Goal: Task Accomplishment & Management: Complete application form

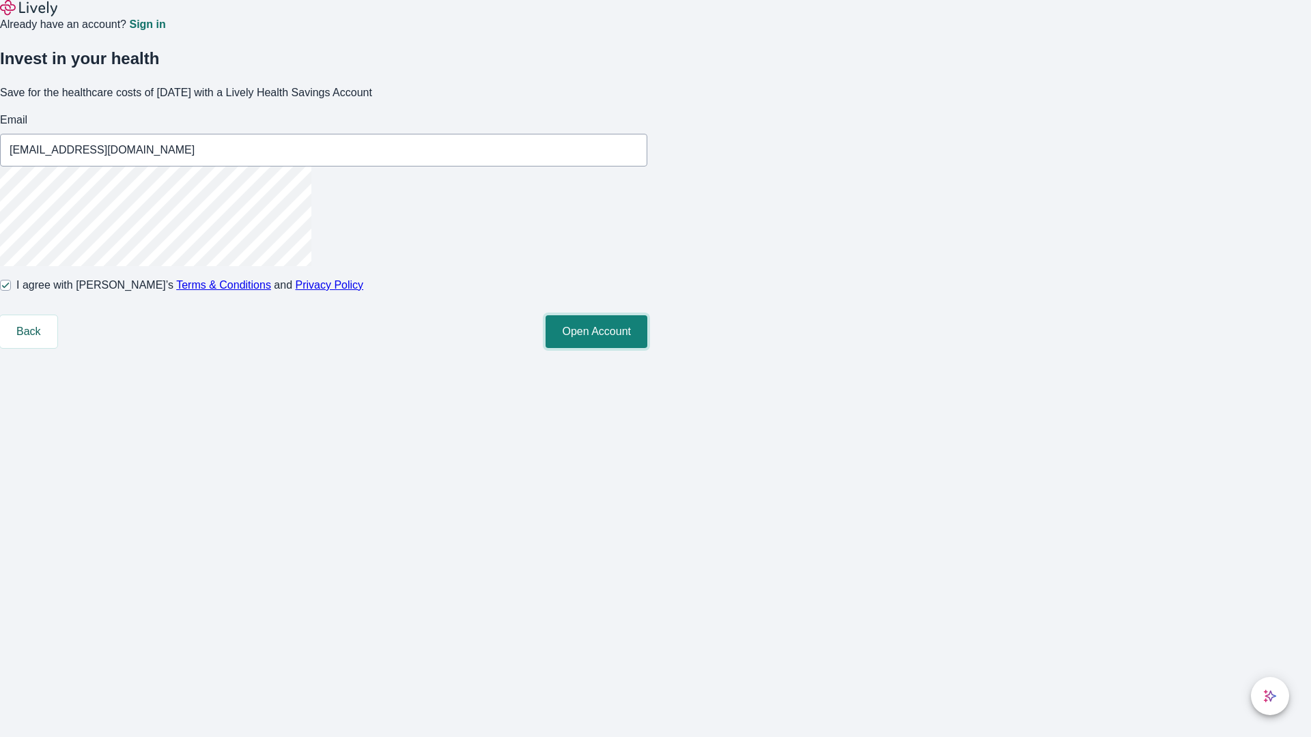
click at [647, 348] on button "Open Account" at bounding box center [596, 331] width 102 height 33
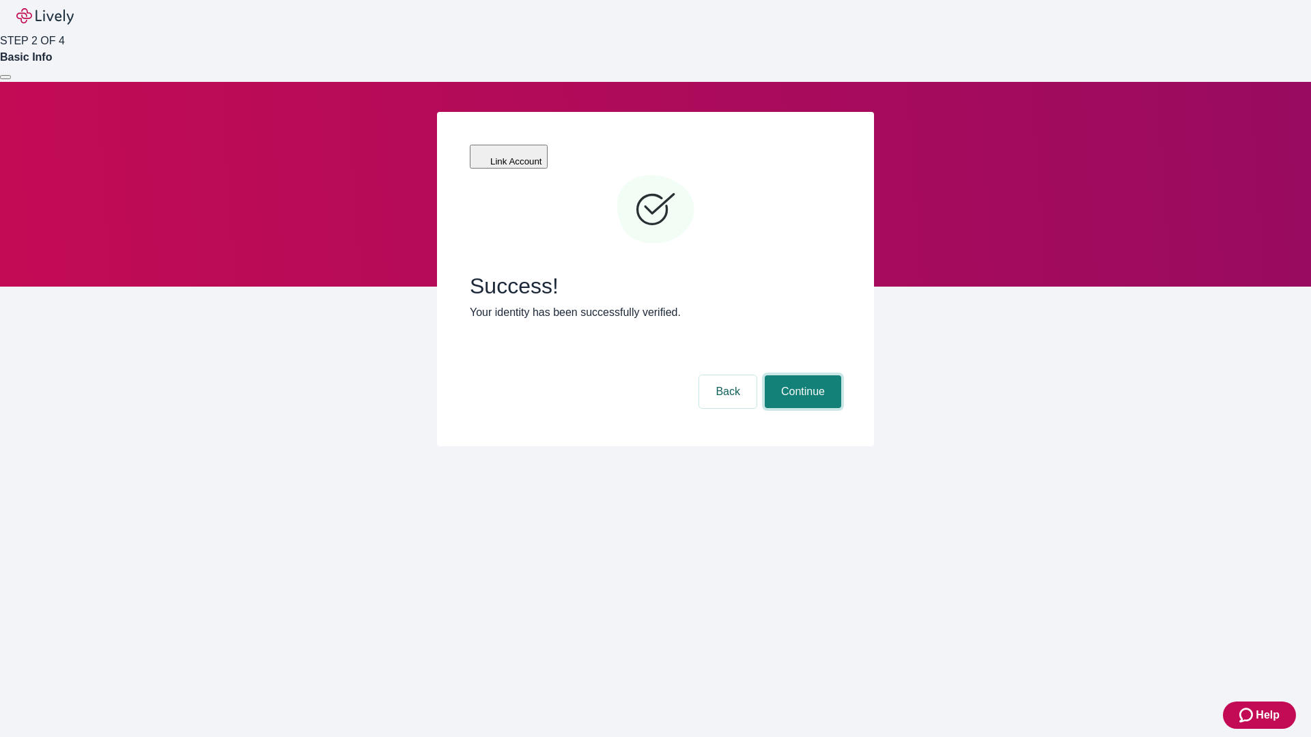
click at [801, 375] on button "Continue" at bounding box center [803, 391] width 76 height 33
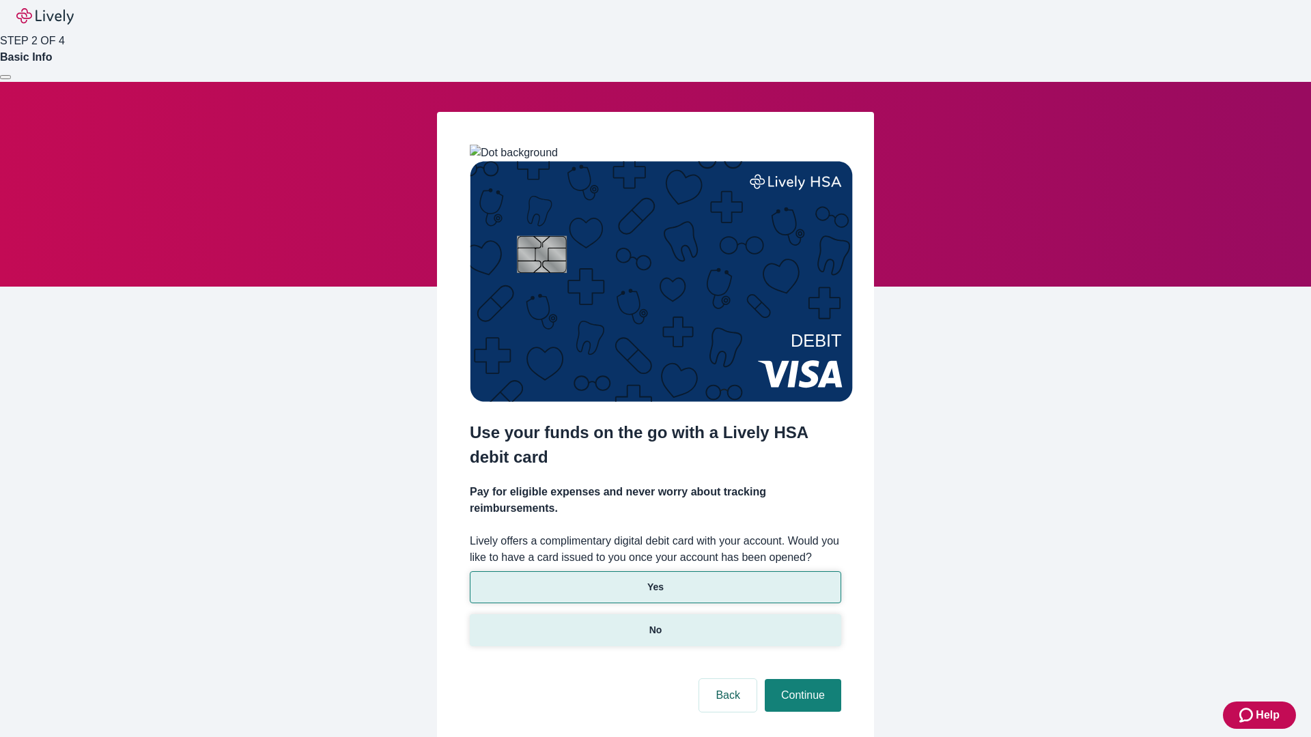
click at [655, 623] on p "No" at bounding box center [655, 630] width 13 height 14
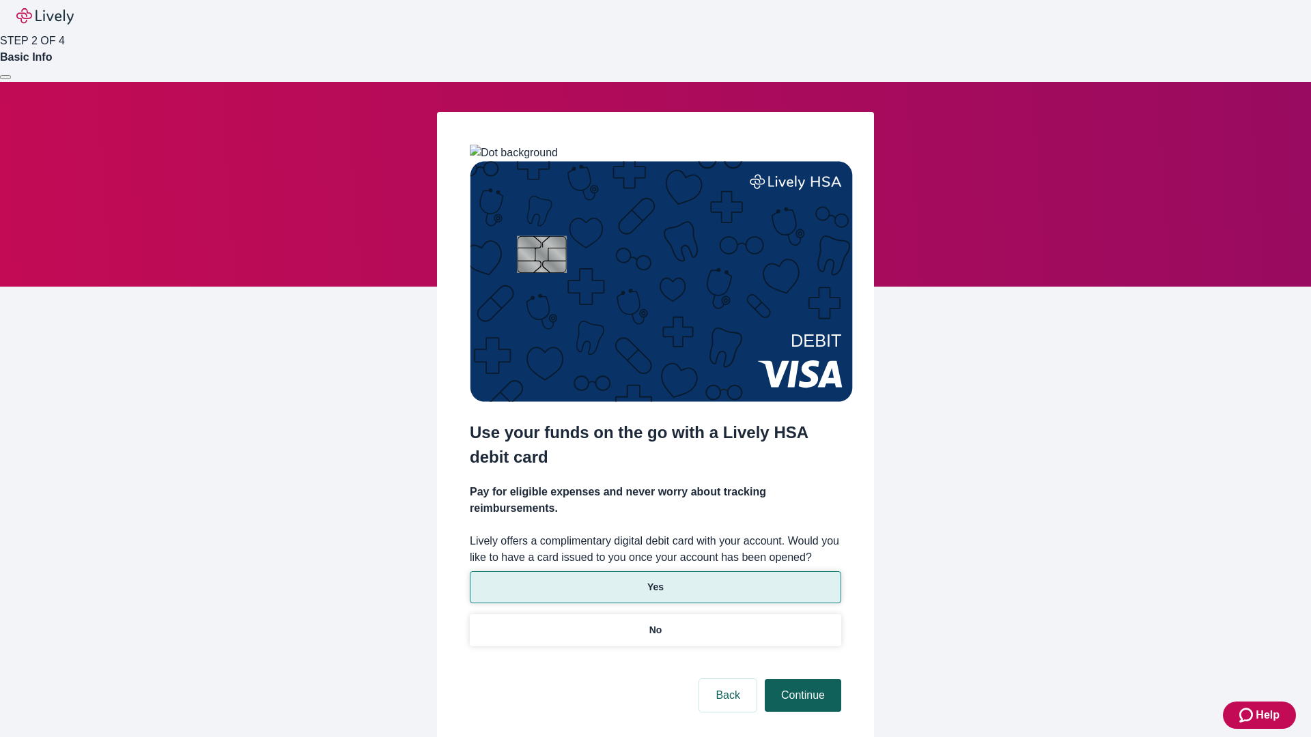
click at [801, 679] on button "Continue" at bounding box center [803, 695] width 76 height 33
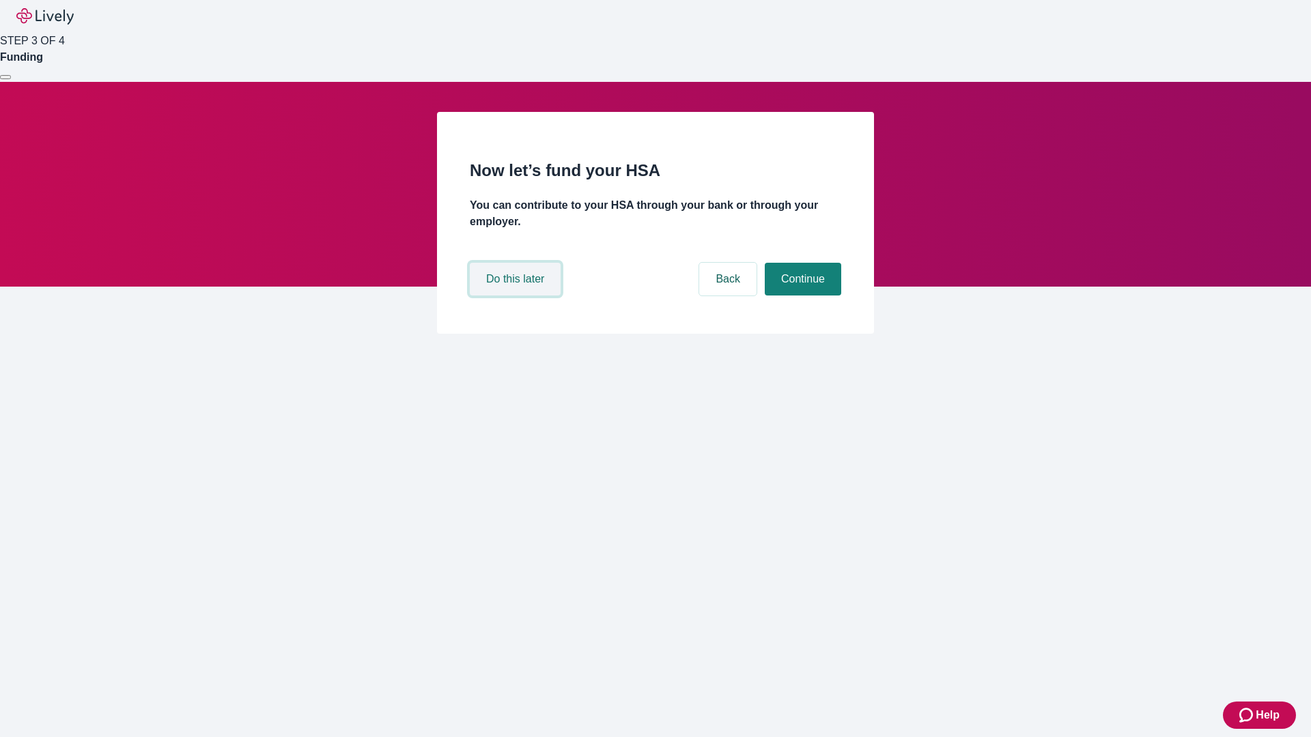
click at [517, 296] on button "Do this later" at bounding box center [515, 279] width 91 height 33
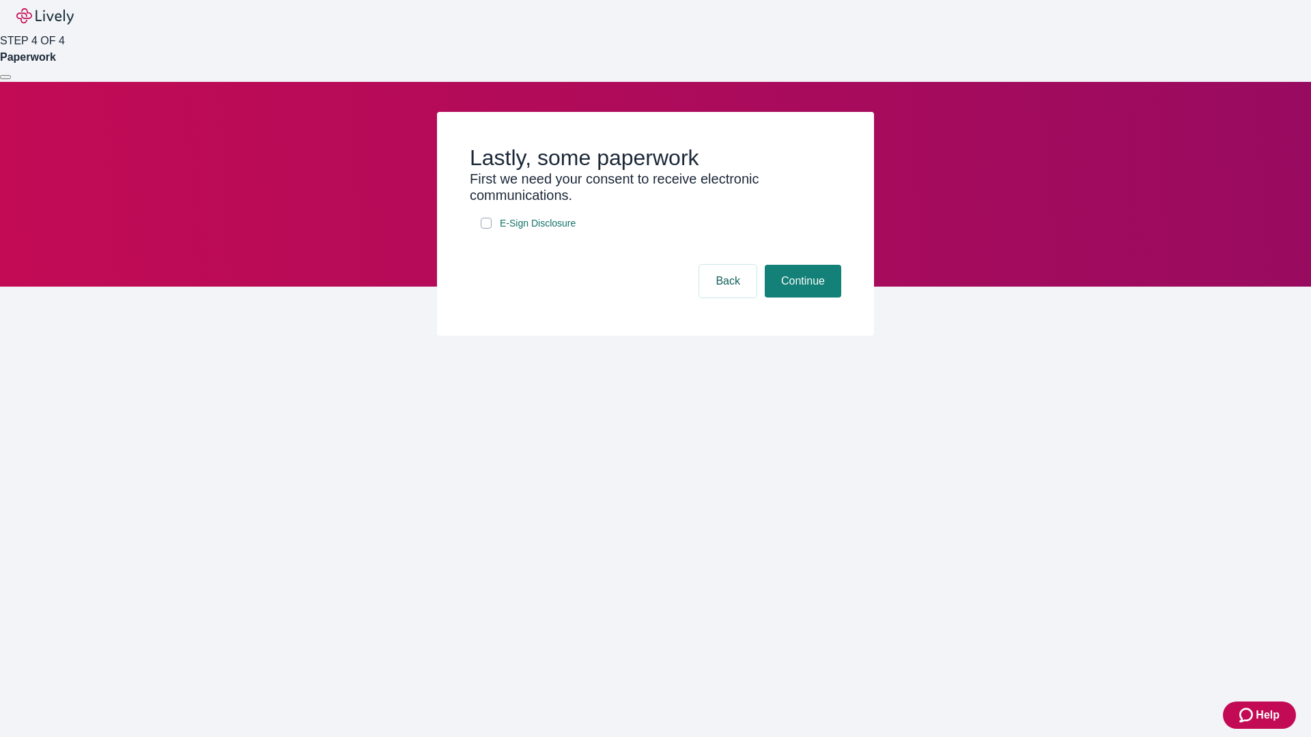
click at [486, 229] on input "E-Sign Disclosure" at bounding box center [486, 223] width 11 height 11
checkbox input "true"
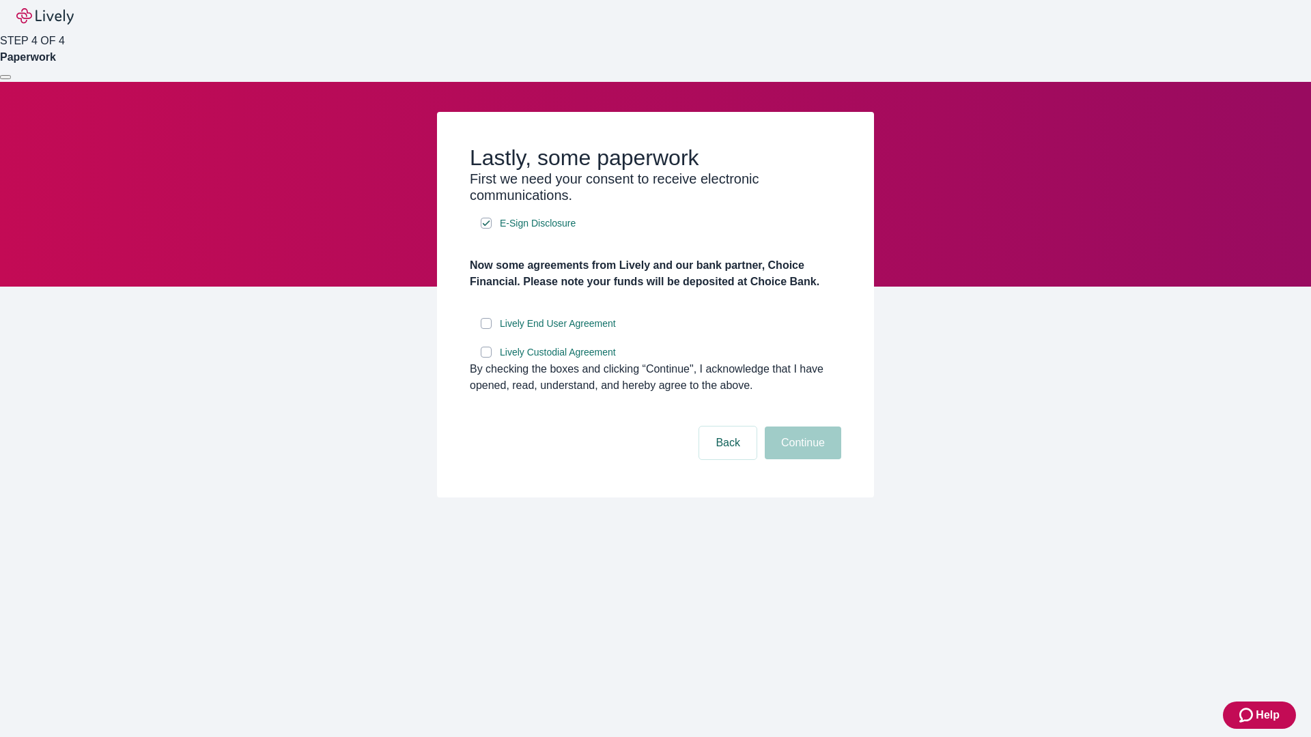
click at [486, 329] on input "Lively End User Agreement" at bounding box center [486, 323] width 11 height 11
checkbox input "true"
click at [486, 358] on input "Lively Custodial Agreement" at bounding box center [486, 352] width 11 height 11
checkbox input "true"
click at [801, 459] on button "Continue" at bounding box center [803, 443] width 76 height 33
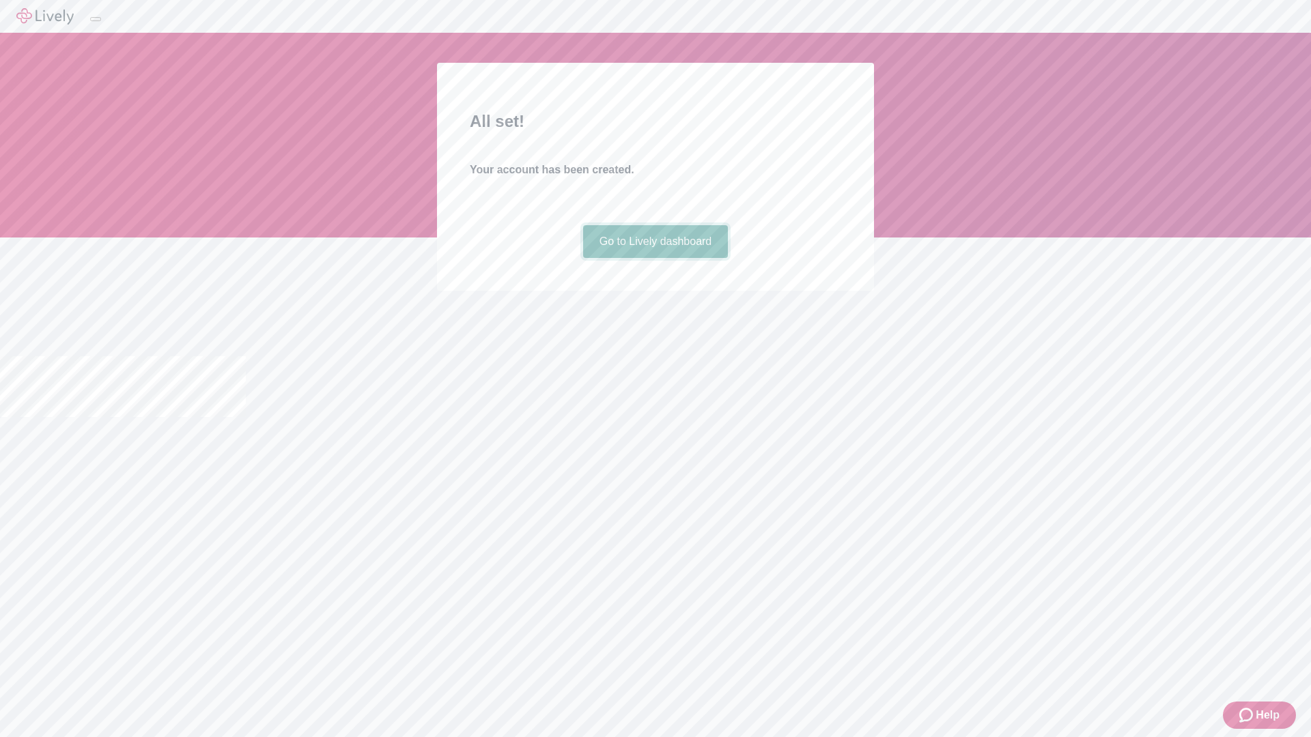
click at [655, 258] on link "Go to Lively dashboard" at bounding box center [655, 241] width 145 height 33
